Goal: Information Seeking & Learning: Learn about a topic

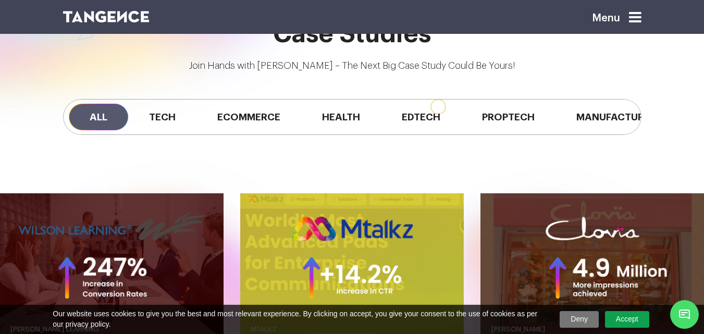
scroll to position [766, 0]
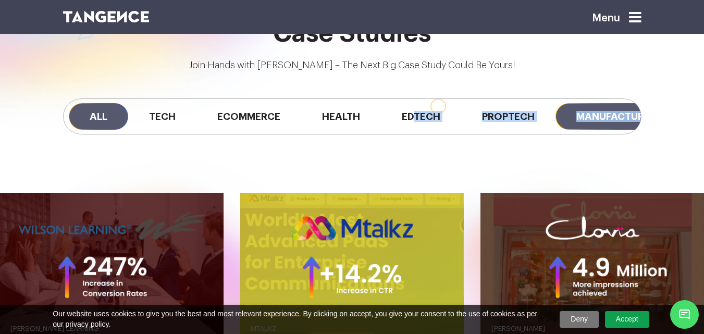
drag, startPoint x: 418, startPoint y: 137, endPoint x: 623, endPoint y: 128, distance: 204.5
click at [651, 131] on div "Case Studies Join Hands with Tangence – The Next Big Case Study Could Be Yours!…" at bounding box center [352, 90] width 704 height 141
click at [492, 143] on div "All Tech Ecommerce Health Edtech Proptech Manufacturing Automobile" at bounding box center [352, 116] width 594 height 88
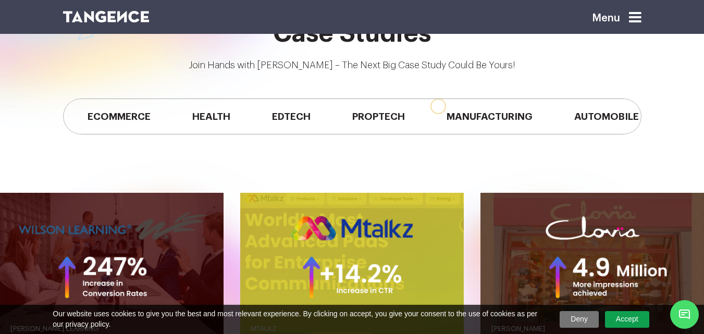
scroll to position [0, 163]
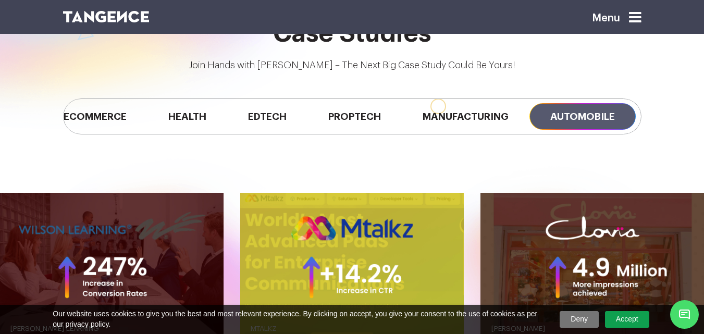
click at [564, 112] on span "Automobile" at bounding box center [582, 116] width 106 height 27
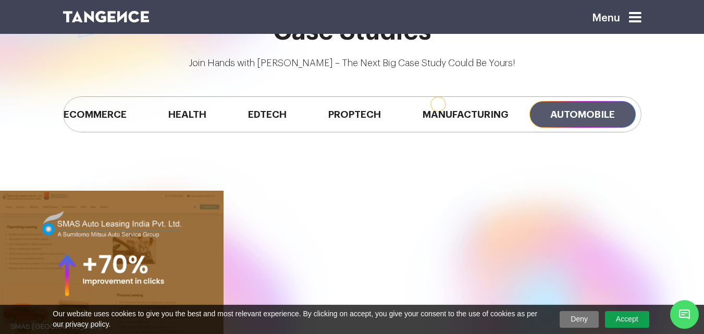
scroll to position [767, 0]
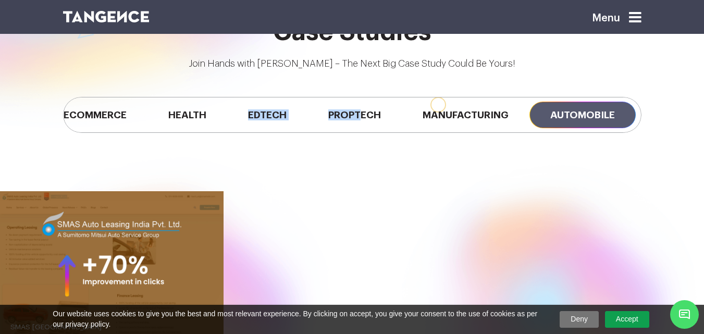
drag, startPoint x: 358, startPoint y: 132, endPoint x: 204, endPoint y: 138, distance: 153.9
click at [205, 140] on div "All Tech Ecommerce Health Edtech Proptech Manufacturing Automobile" at bounding box center [352, 115] width 594 height 88
click at [204, 137] on div "All Tech Ecommerce Health Edtech Proptech Manufacturing Automobile" at bounding box center [352, 115] width 594 height 88
click at [173, 162] on div at bounding box center [53, 24] width 537 height 284
click at [169, 165] on div at bounding box center [53, 24] width 537 height 284
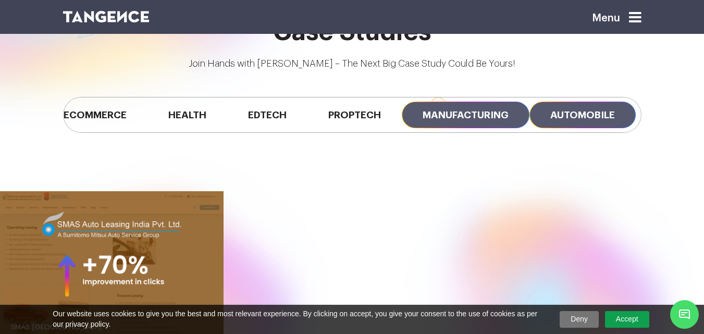
click at [456, 108] on span "Manufacturing" at bounding box center [466, 115] width 128 height 27
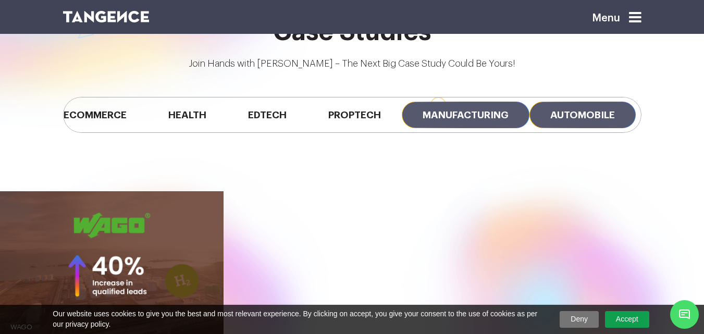
click at [560, 115] on span "Automobile" at bounding box center [582, 115] width 106 height 27
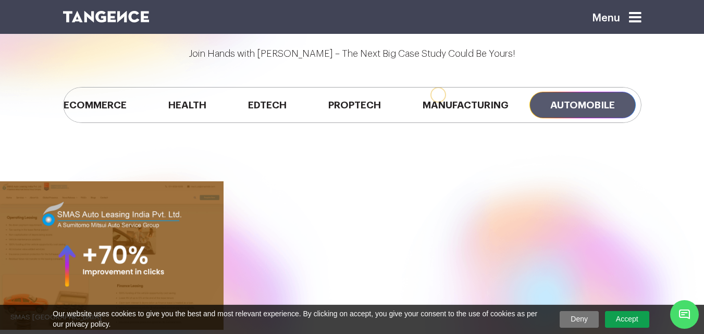
scroll to position [777, 0]
click at [202, 136] on div "All Tech Ecommerce Health Edtech Proptech Manufacturing Automobile" at bounding box center [352, 105] width 594 height 88
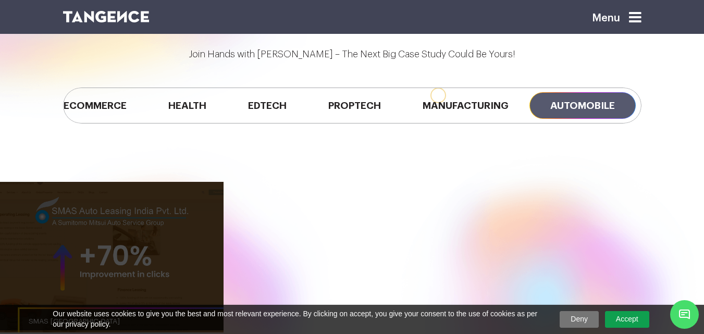
scroll to position [971, 0]
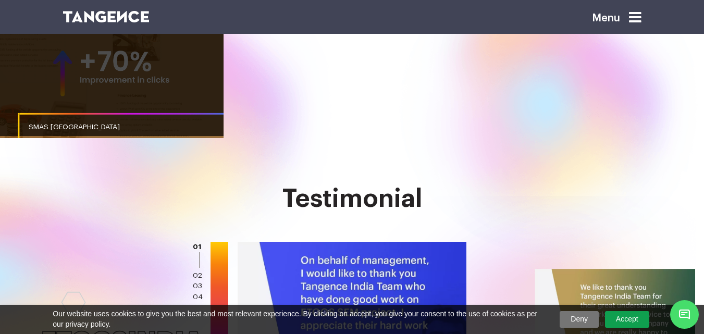
click at [119, 103] on link "button" at bounding box center [112, 61] width 224 height 149
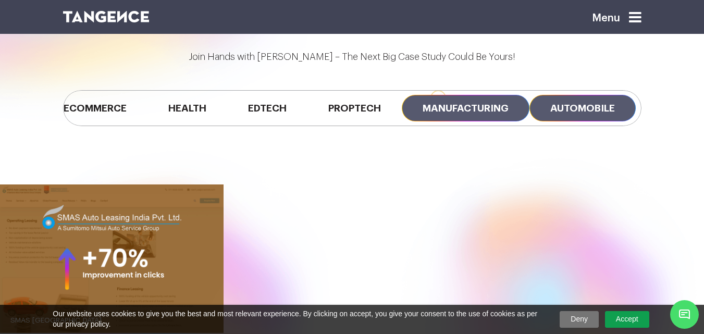
scroll to position [773, 0]
click at [451, 105] on span "Manufacturing" at bounding box center [466, 108] width 128 height 27
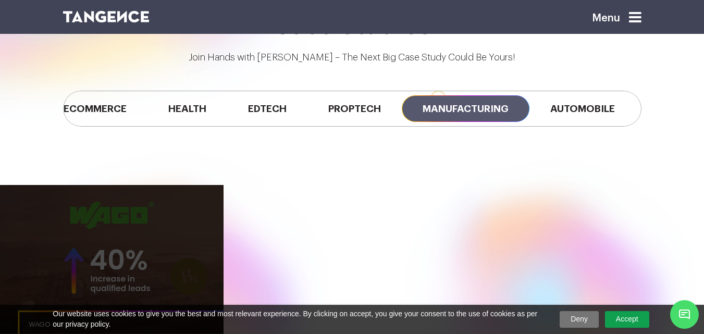
click at [127, 229] on link "button" at bounding box center [112, 259] width 224 height 149
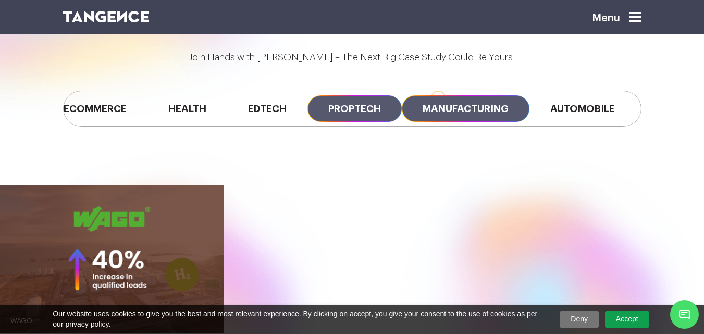
drag, startPoint x: 340, startPoint y: 110, endPoint x: 337, endPoint y: 118, distance: 8.6
click at [341, 110] on span "Proptech" at bounding box center [354, 108] width 94 height 27
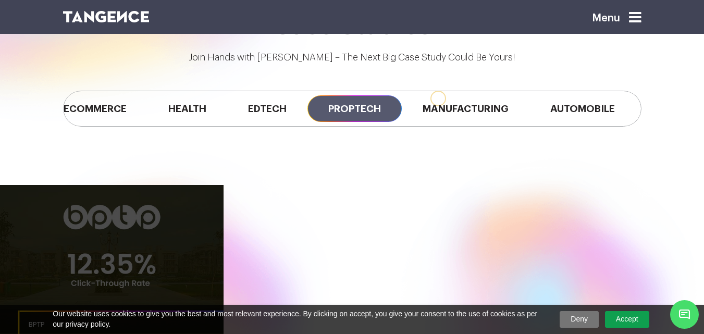
click at [131, 257] on link "button" at bounding box center [112, 259] width 224 height 149
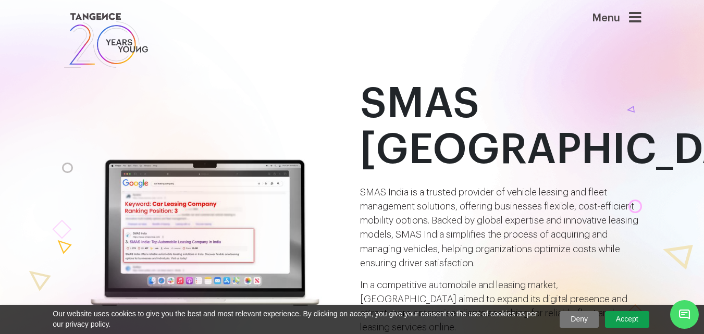
click at [432, 103] on h1 "SMAS India" at bounding box center [500, 127] width 281 height 92
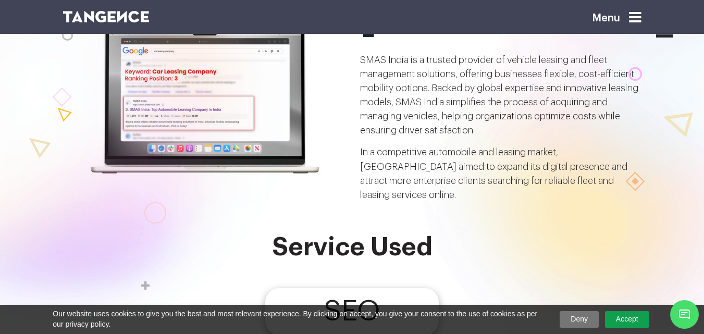
scroll to position [52, 0]
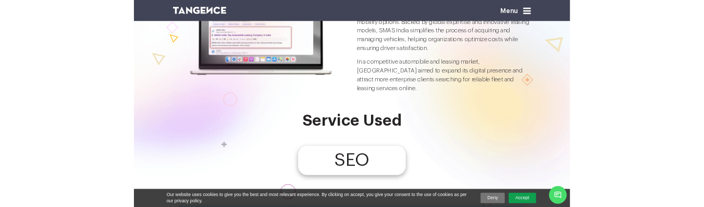
scroll to position [0, 0]
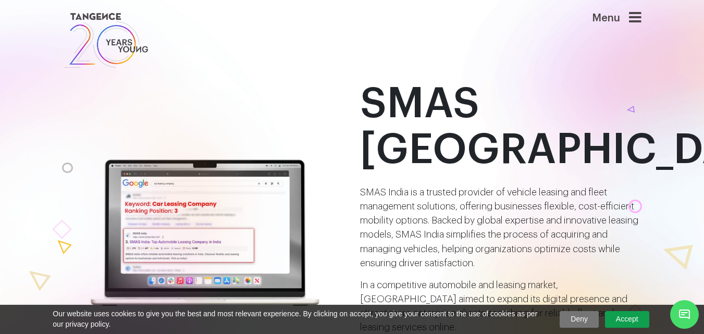
click at [195, 185] on div at bounding box center [55, 266] width 495 height 587
drag, startPoint x: 195, startPoint y: 185, endPoint x: 199, endPoint y: 154, distance: 31.0
click at [199, 154] on div at bounding box center [55, 266] width 495 height 587
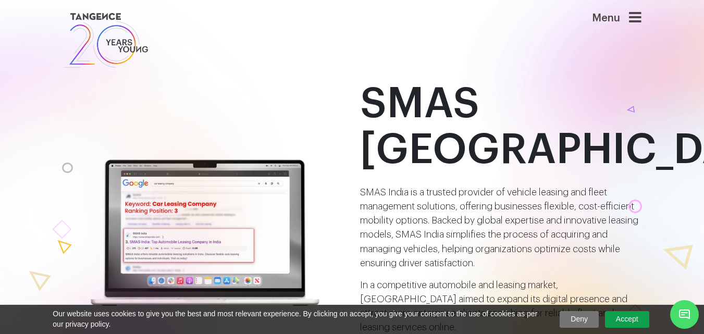
click at [199, 154] on div at bounding box center [55, 266] width 495 height 587
drag, startPoint x: 204, startPoint y: 203, endPoint x: 146, endPoint y: 212, distance: 59.0
drag, startPoint x: 146, startPoint y: 212, endPoint x: 124, endPoint y: 206, distance: 22.6
click at [124, 206] on div at bounding box center [55, 266] width 495 height 587
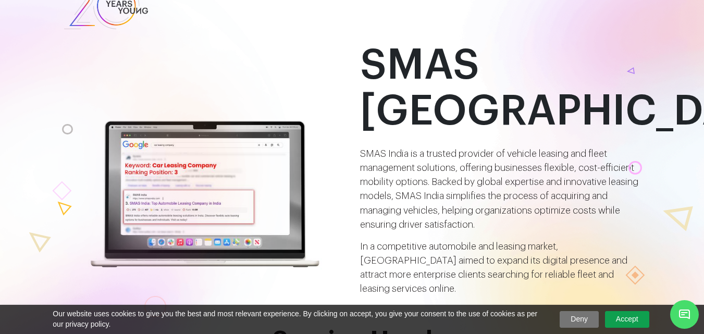
scroll to position [38, 0]
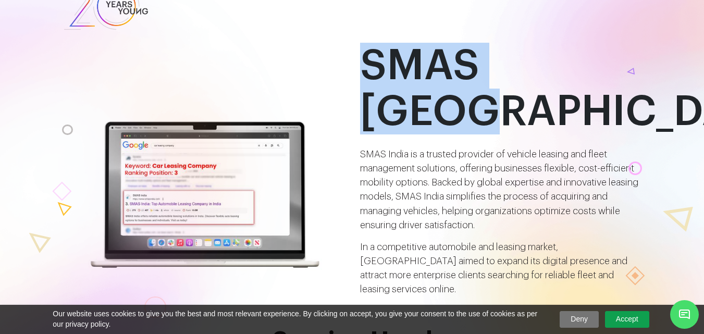
drag, startPoint x: 579, startPoint y: 64, endPoint x: 355, endPoint y: 66, distance: 224.1
click at [355, 66] on div "SMAS India SMAS India is a trusted provider of vehicle leasing and fleet manage…" at bounding box center [500, 170] width 297 height 254
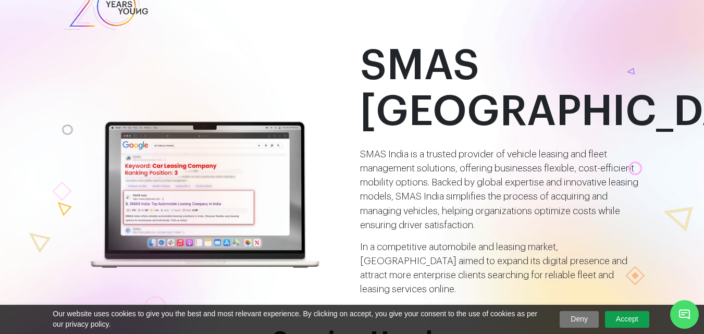
click at [239, 92] on div at bounding box center [55, 228] width 495 height 587
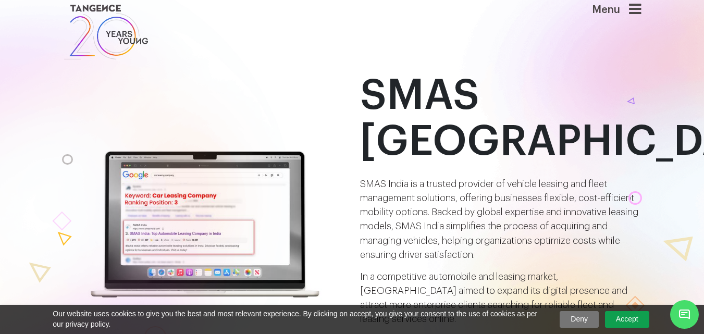
scroll to position [8, 0]
drag, startPoint x: 216, startPoint y: 223, endPoint x: 614, endPoint y: 78, distance: 424.0
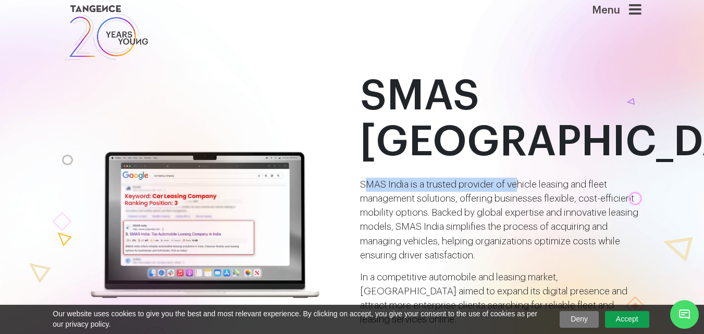
drag, startPoint x: 363, startPoint y: 135, endPoint x: 519, endPoint y: 129, distance: 155.4
click at [519, 129] on div "SMAS India SMAS India is a trusted provider of vehicle leasing and fleet manage…" at bounding box center [500, 200] width 281 height 254
copy p "MAS India is a trusted provider of ve"
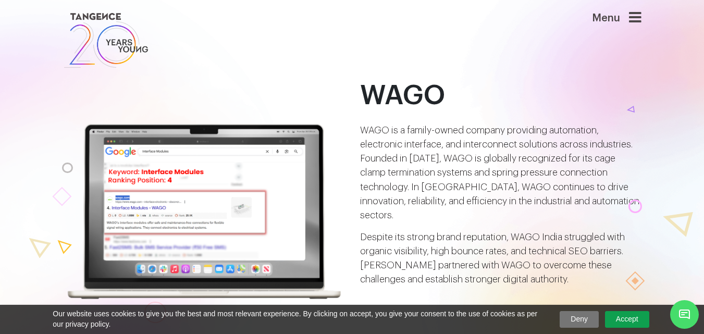
click at [403, 94] on h1 "WAGO" at bounding box center [500, 96] width 281 height 30
click at [217, 172] on img at bounding box center [203, 211] width 281 height 179
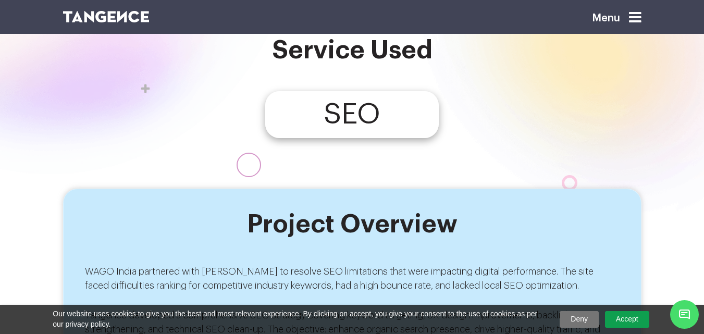
scroll to position [215, 0]
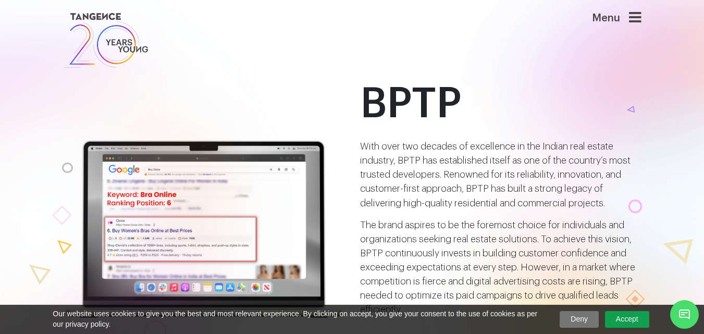
click at [392, 103] on h1 "BPTP" at bounding box center [500, 104] width 281 height 46
drag, startPoint x: 551, startPoint y: 119, endPoint x: 594, endPoint y: 71, distance: 64.6
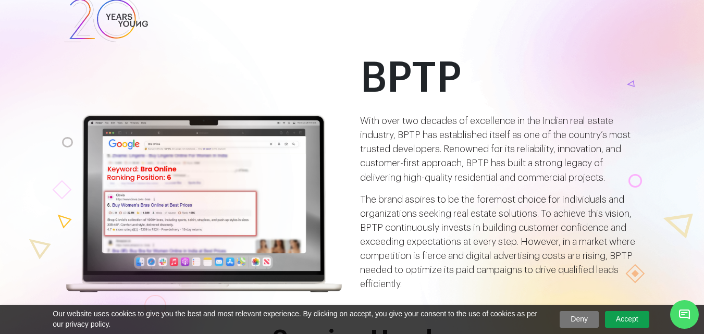
scroll to position [20, 0]
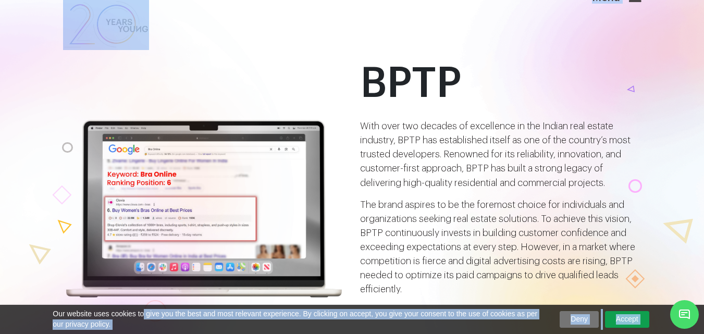
drag, startPoint x: 190, startPoint y: 216, endPoint x: 130, endPoint y: 256, distance: 72.1
click at [275, 36] on div at bounding box center [55, 246] width 495 height 587
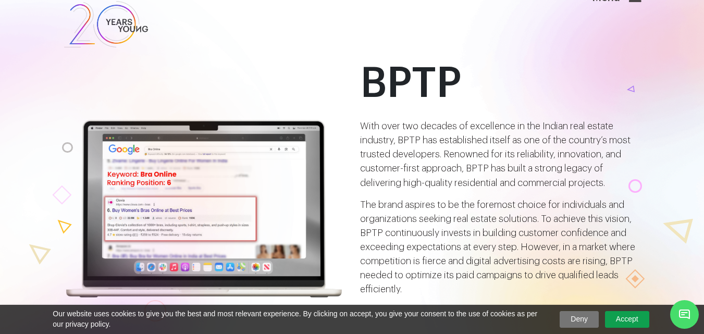
drag, startPoint x: 254, startPoint y: 125, endPoint x: 80, endPoint y: 246, distance: 211.9
click at [80, 246] on div at bounding box center [55, 246] width 495 height 587
click at [365, 140] on p "With over two decades of excellence in the Indian real estate industry, BPTP ha…" at bounding box center [500, 154] width 281 height 70
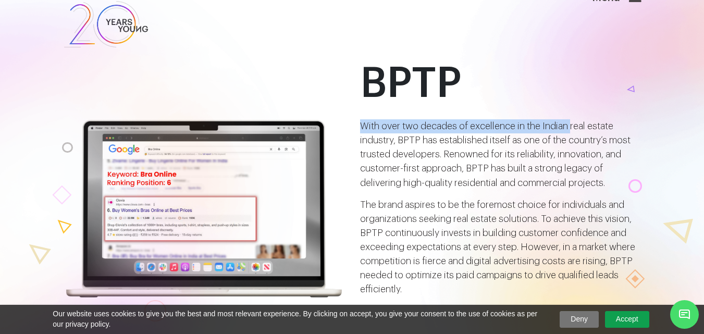
drag, startPoint x: 358, startPoint y: 124, endPoint x: 573, endPoint y: 128, distance: 215.3
click at [573, 128] on div "BPTP With over two decades of excellence in the Indian real estate industry, BP…" at bounding box center [500, 179] width 297 height 239
copy p "With over two decades of excellence in the Indian"
